Goal: Transaction & Acquisition: Book appointment/travel/reservation

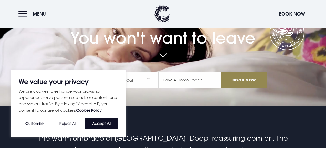
click at [68, 122] on button "Reject All" at bounding box center [68, 124] width 31 height 12
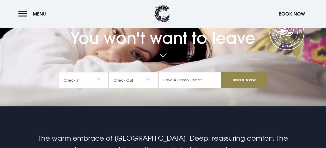
click at [100, 78] on span "Check In" at bounding box center [84, 80] width 50 height 16
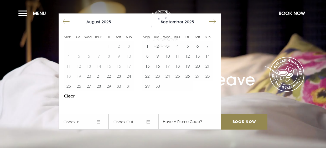
click at [212, 25] on button "Move forward to switch to the next month." at bounding box center [213, 22] width 10 height 10
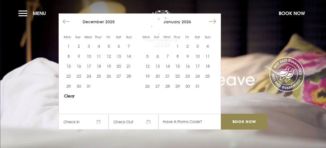
click at [212, 25] on button "Move forward to switch to the next month." at bounding box center [213, 22] width 10 height 10
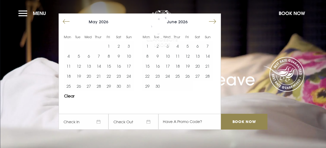
click at [215, 22] on button "Move forward to switch to the next month." at bounding box center [213, 22] width 10 height 10
click at [186, 75] on button "25" at bounding box center [188, 76] width 10 height 10
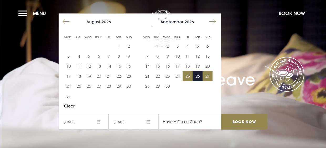
click at [205, 76] on button "27" at bounding box center [208, 76] width 10 height 10
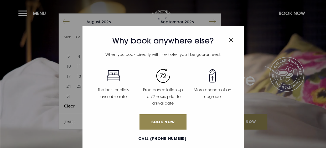
click at [232, 38] on img "Close modal" at bounding box center [231, 40] width 5 height 4
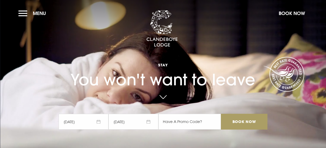
click at [253, 119] on input "Book Now" at bounding box center [244, 122] width 46 height 16
